Goal: Check status

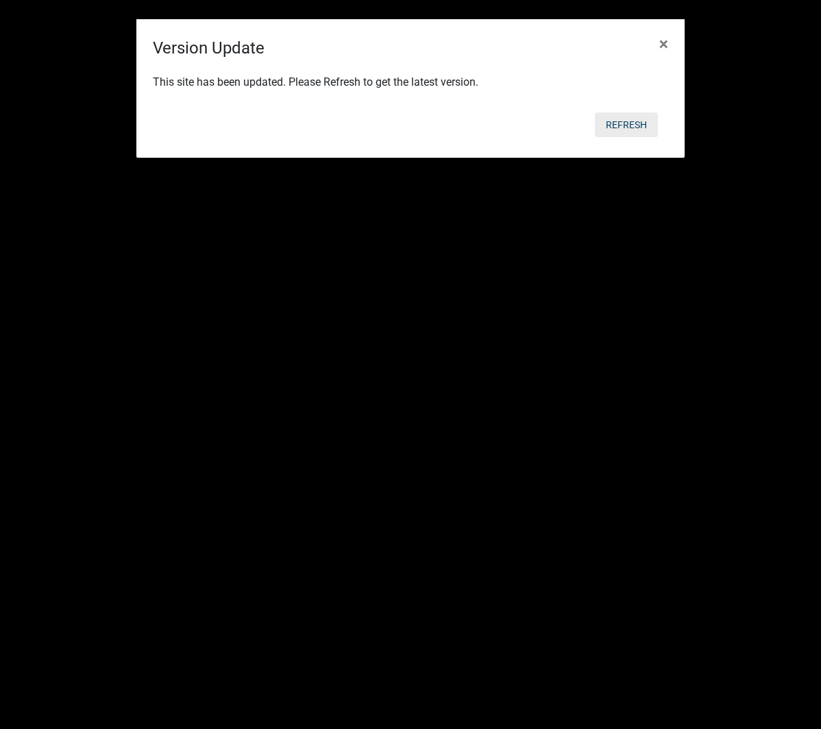
drag, startPoint x: 646, startPoint y: 132, endPoint x: 632, endPoint y: 127, distance: 14.5
click at [645, 132] on button "Refresh" at bounding box center [626, 124] width 63 height 25
